Goal: Register for event/course

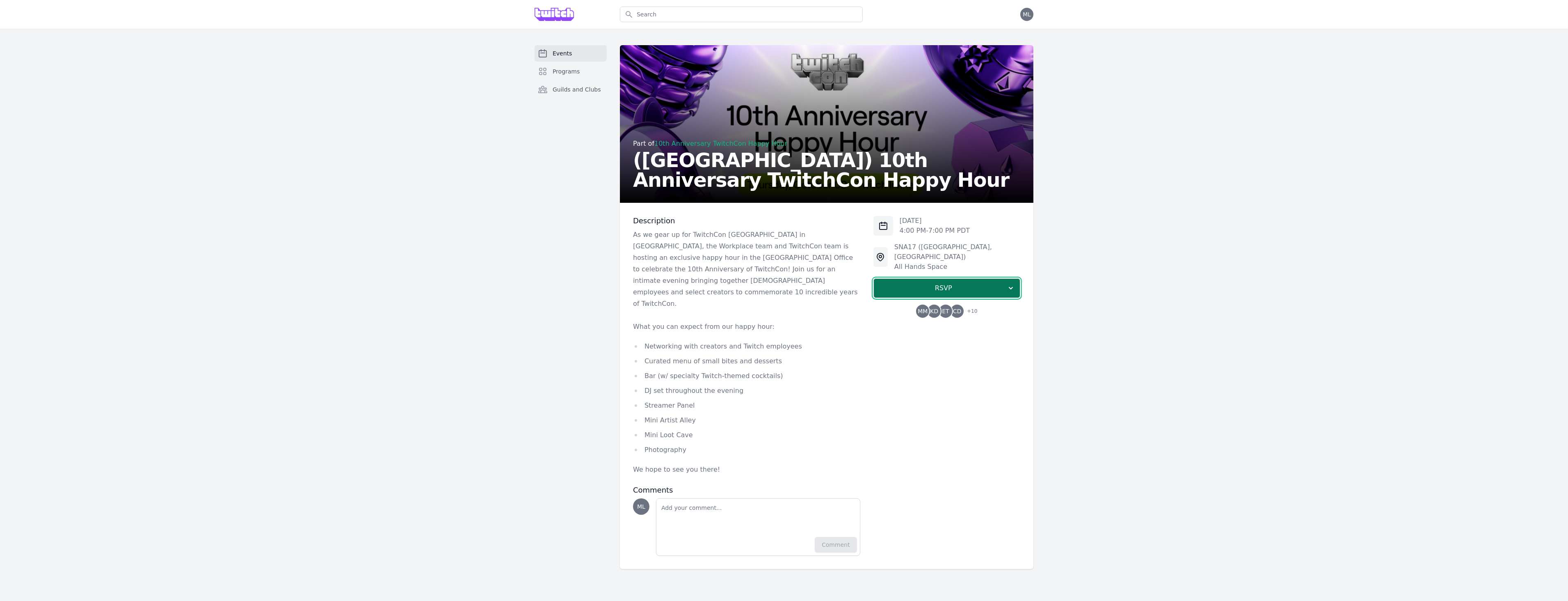
click at [921, 283] on span "RSVP" at bounding box center [943, 288] width 127 height 10
click at [923, 303] on link "I'm going" at bounding box center [947, 310] width 147 height 15
click at [934, 227] on p "4:00 PM - 7:00 PM PDT" at bounding box center [935, 231] width 71 height 10
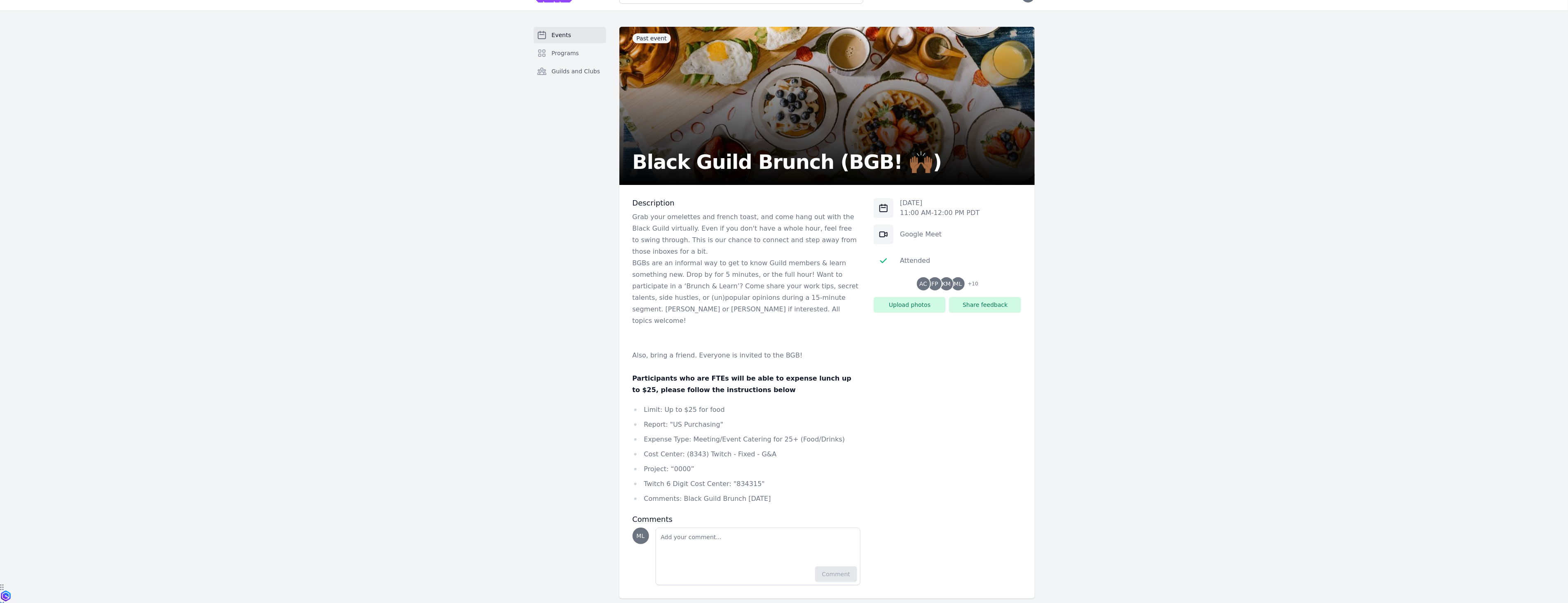
scroll to position [18, 0]
